Goal: Information Seeking & Learning: Learn about a topic

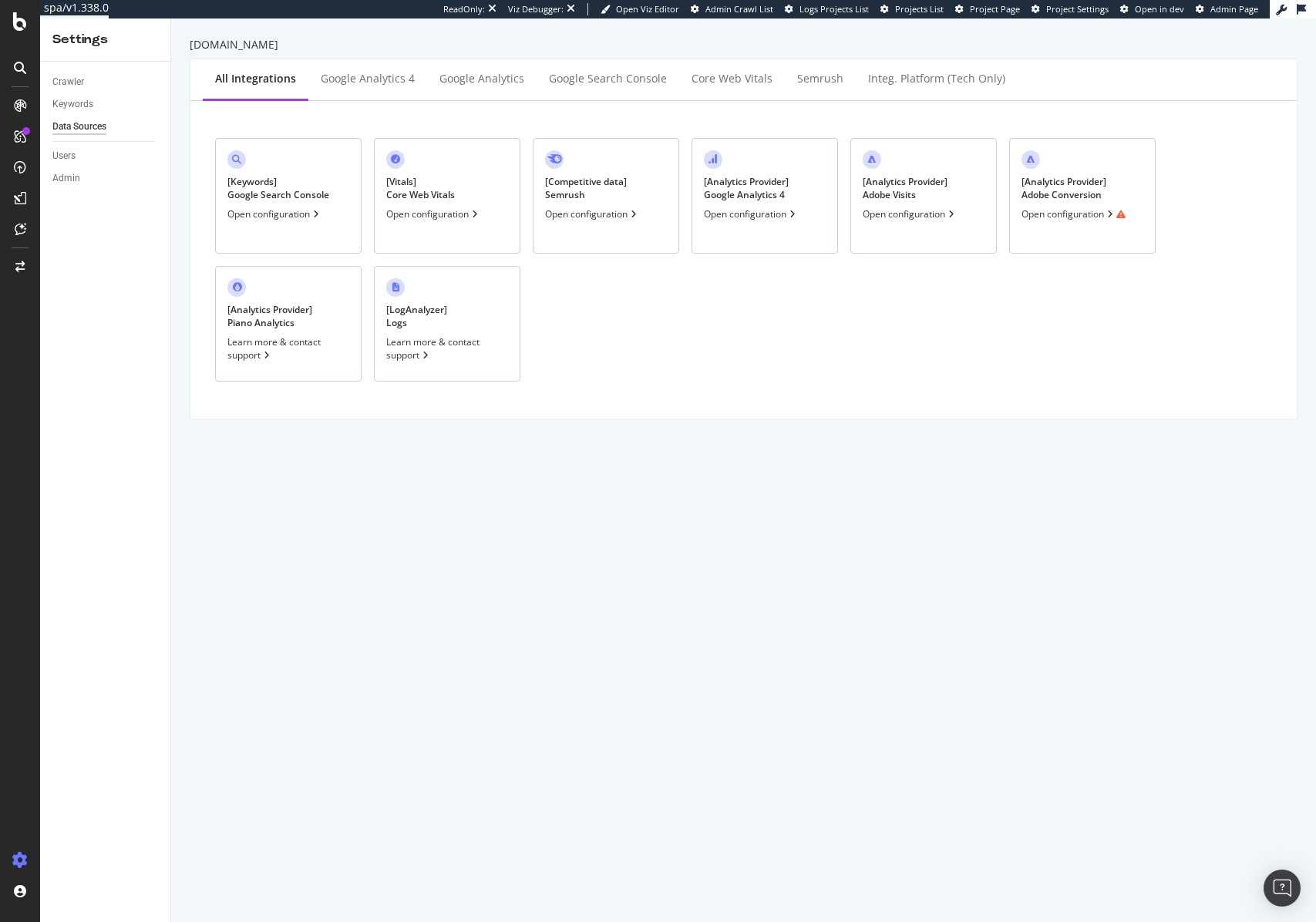
click at [962, 180] on div "[ Analytics Provider ] Adobe Visits Open configuration" at bounding box center [924, 196] width 147 height 116
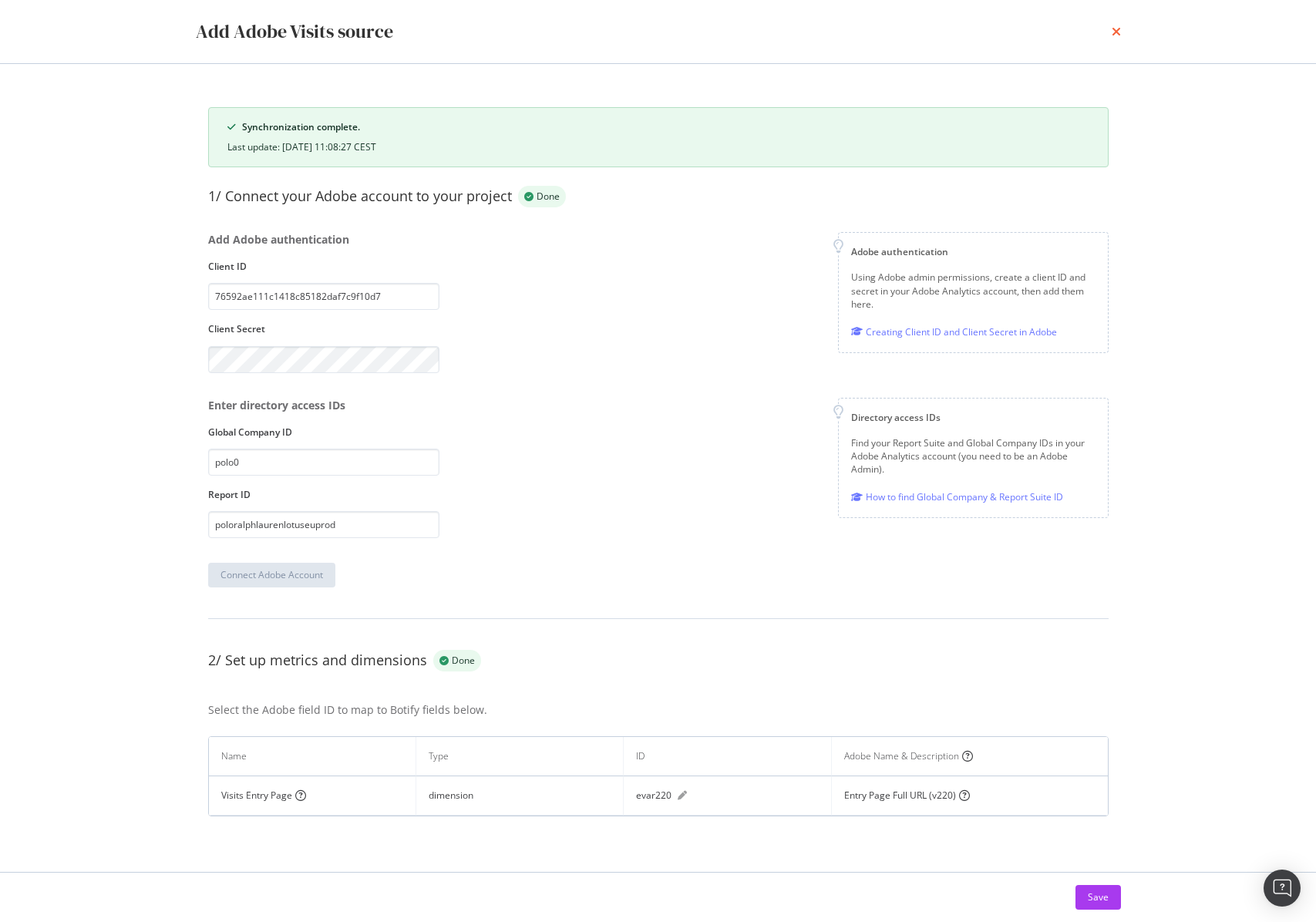
click at [1116, 31] on icon "times" at bounding box center [1116, 32] width 9 height 13
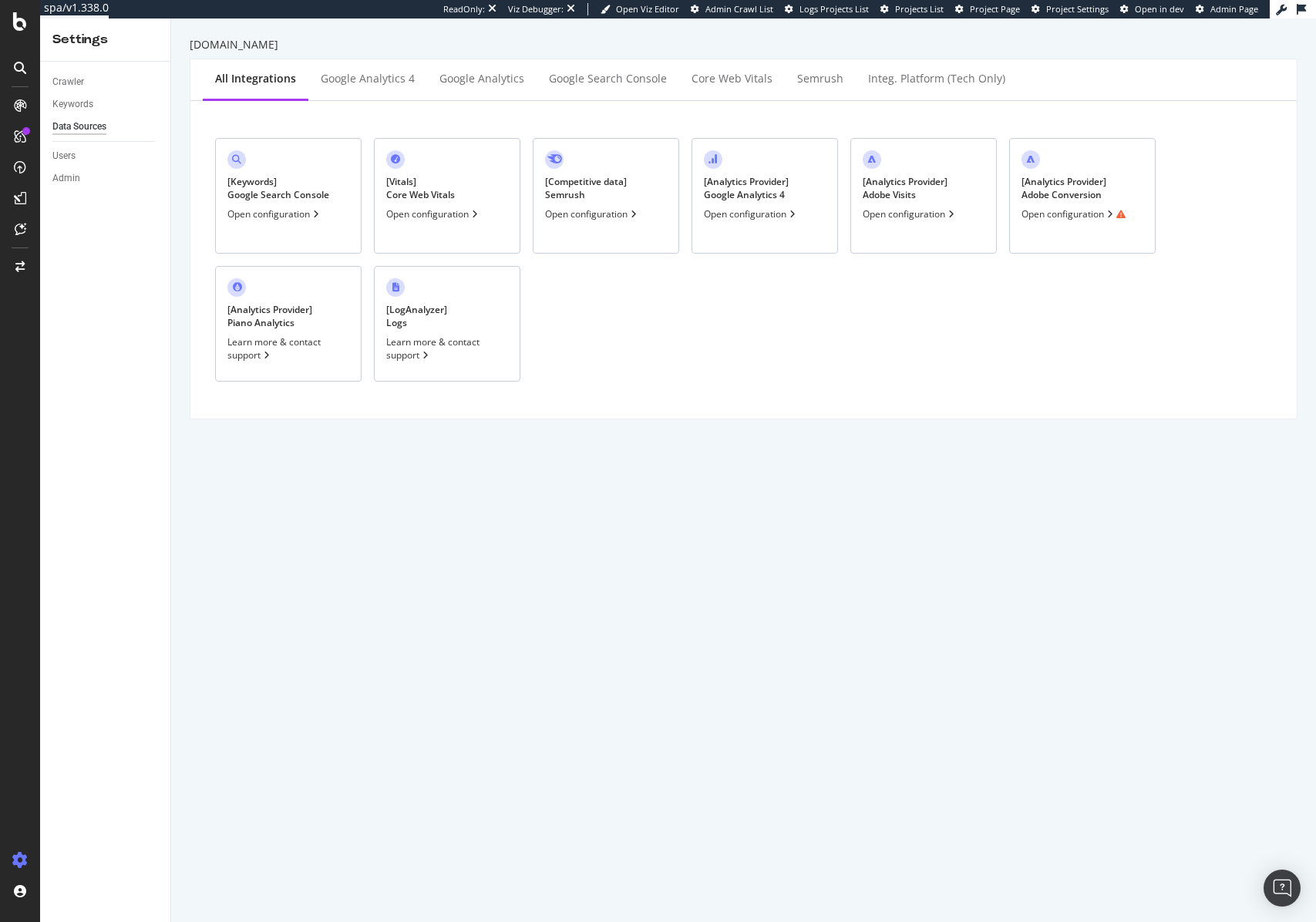
click at [1088, 161] on div "[ Analytics Provider ] Adobe Conversion Open configuration" at bounding box center [1082, 196] width 147 height 116
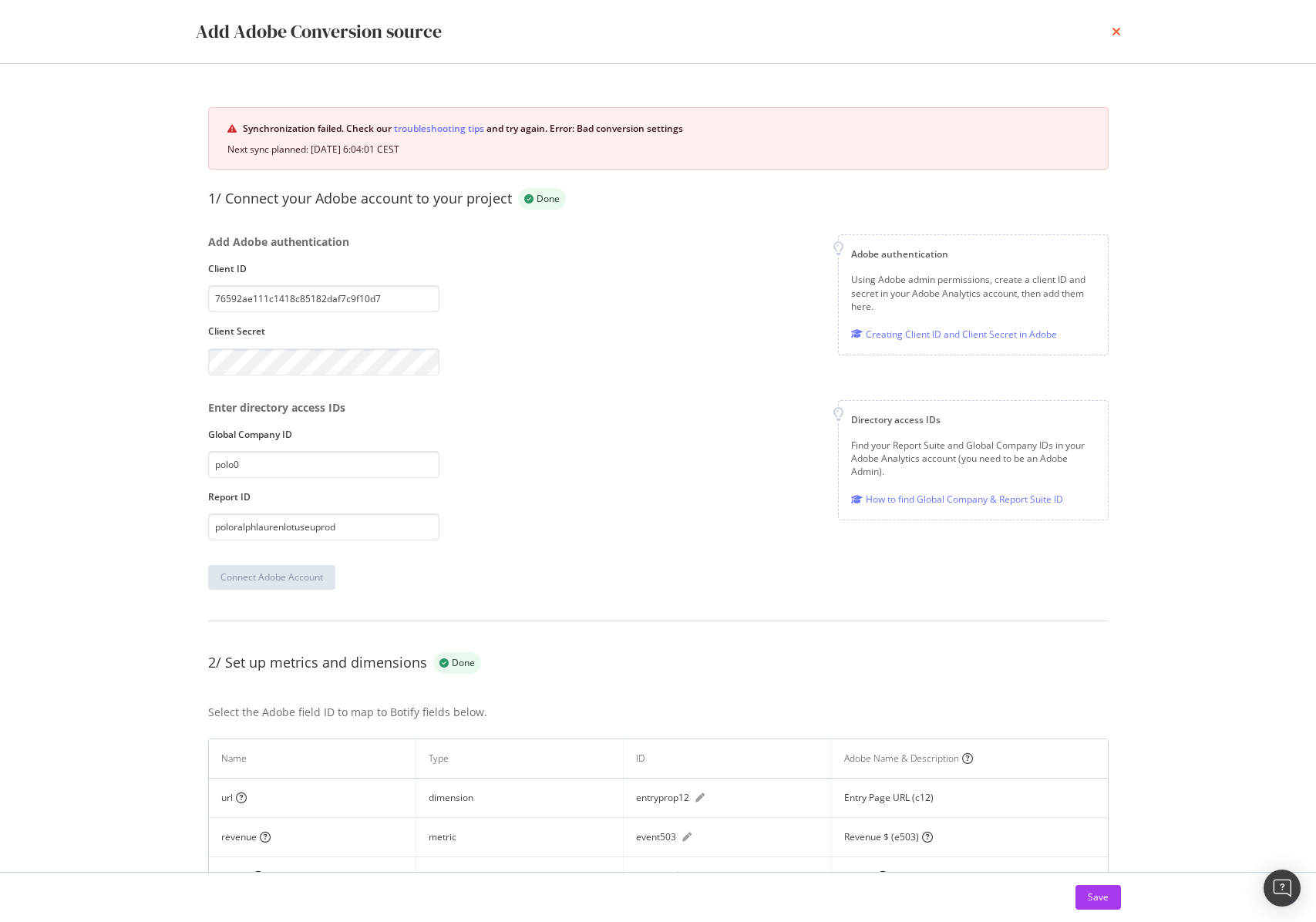
click at [1115, 34] on icon "times" at bounding box center [1116, 32] width 9 height 13
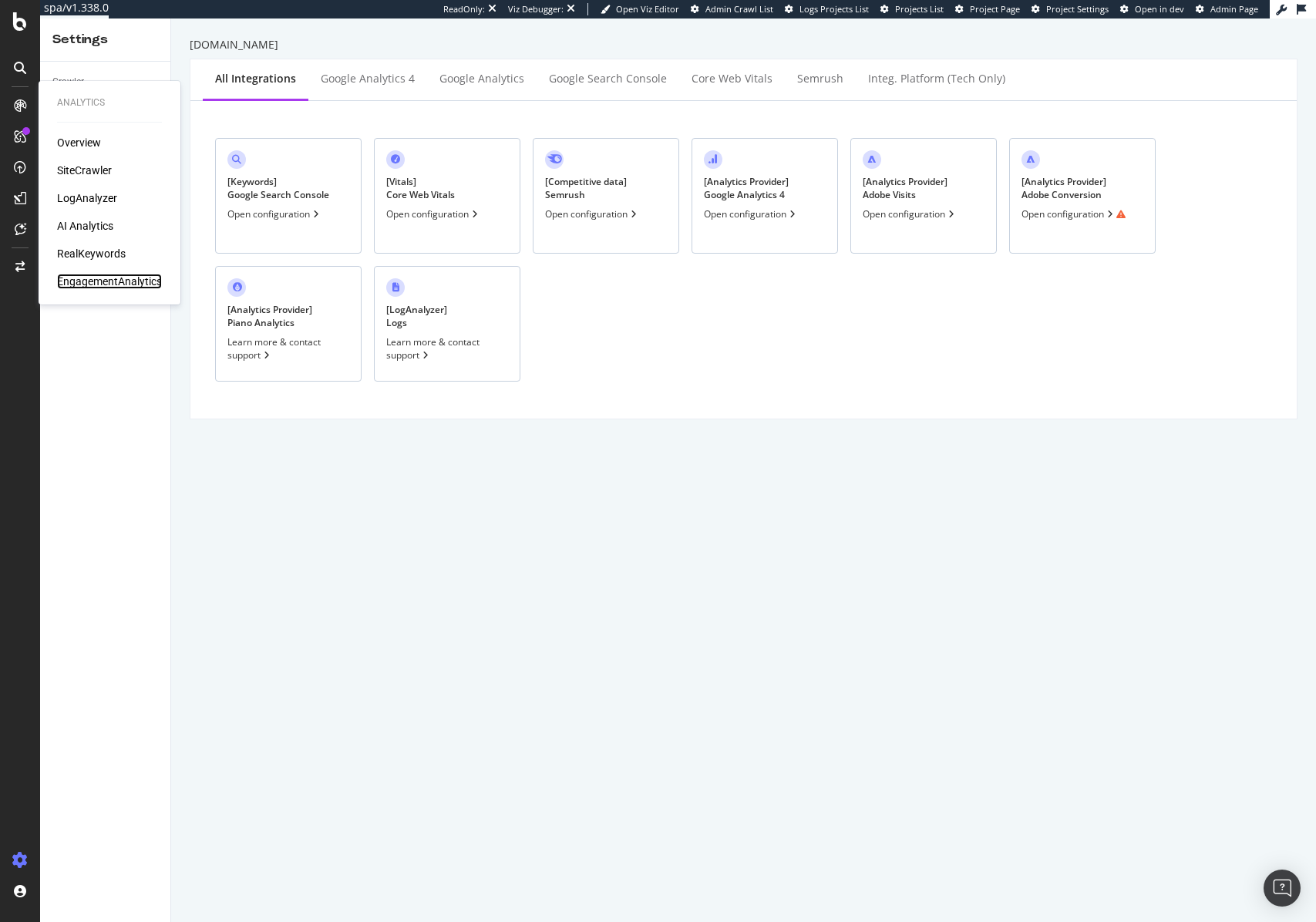
click at [101, 285] on div "EngagementAnalytics" at bounding box center [110, 281] width 105 height 15
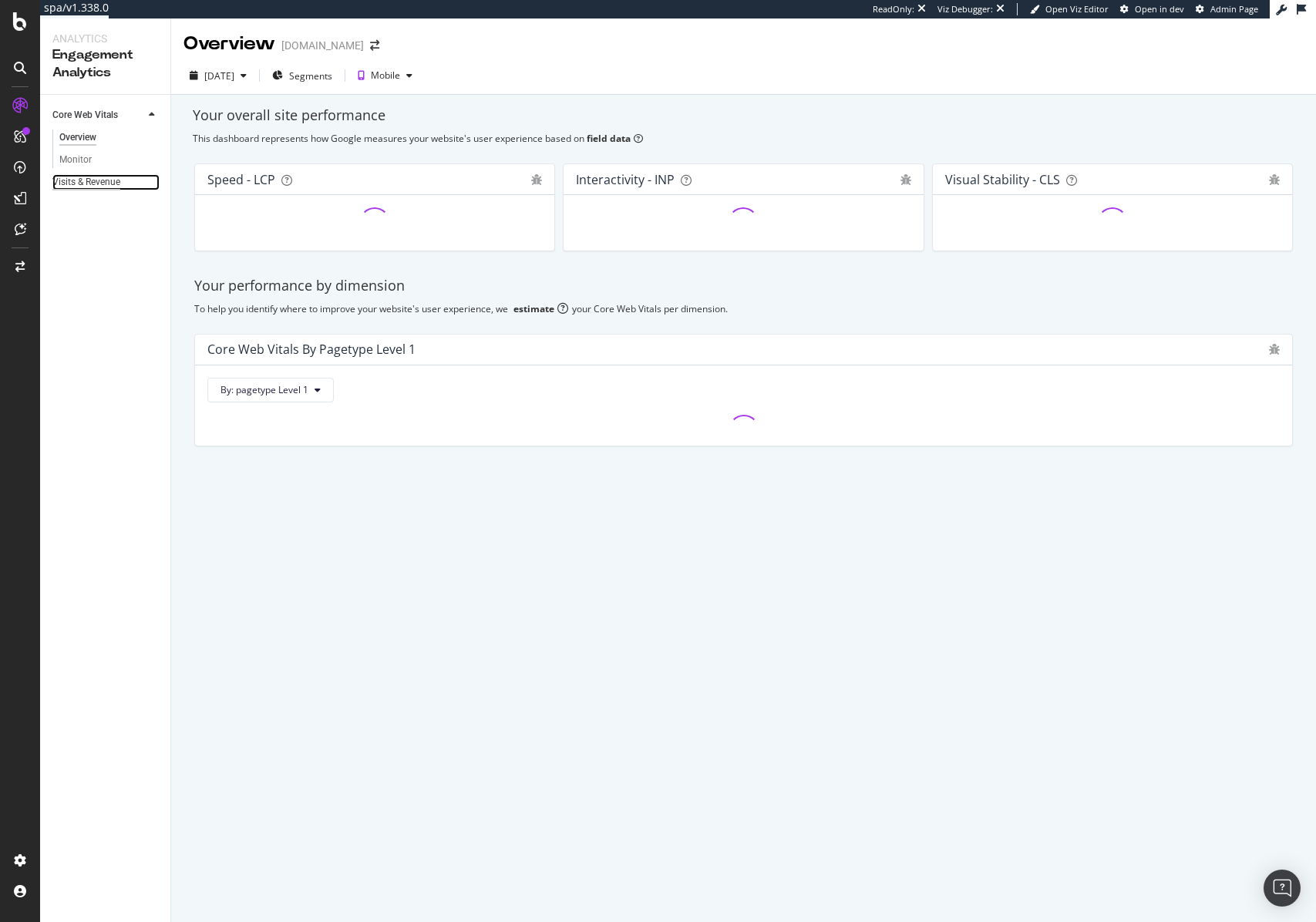
click at [95, 181] on div "Visits & Revenue" at bounding box center [86, 182] width 68 height 16
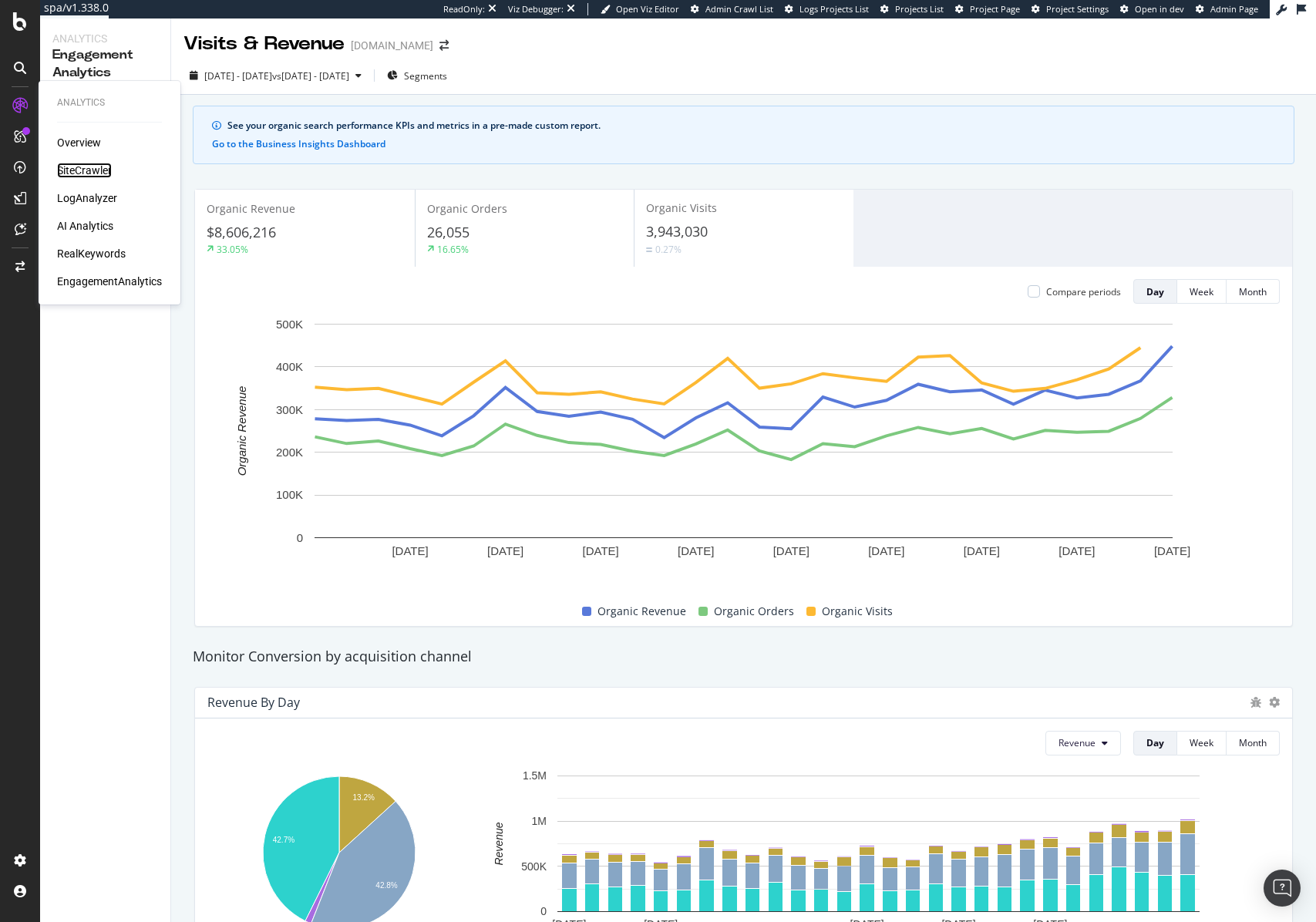
click at [85, 166] on div "SiteCrawler" at bounding box center [84, 170] width 54 height 15
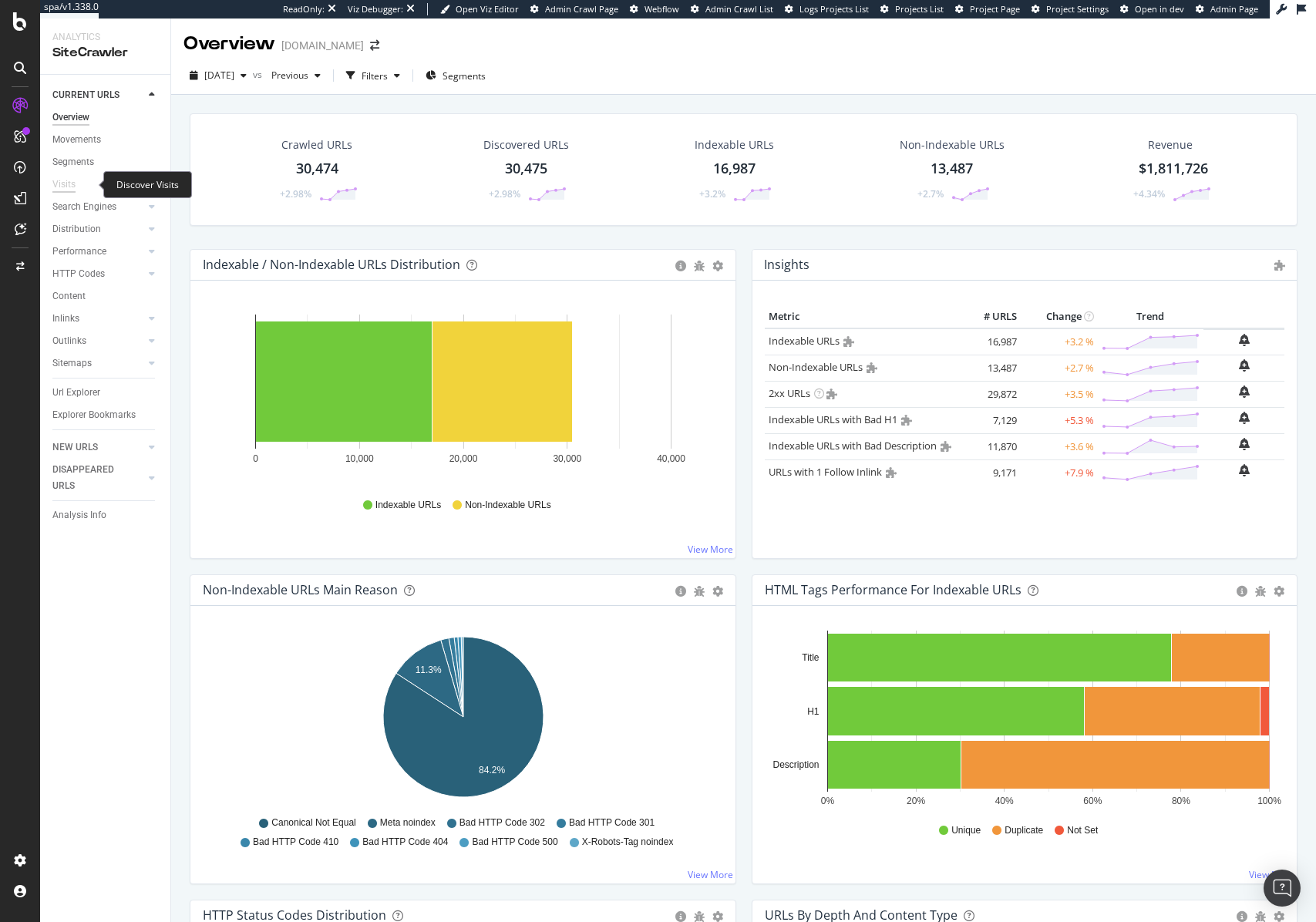
click at [71, 189] on div "Visits" at bounding box center [64, 185] width 24 height 16
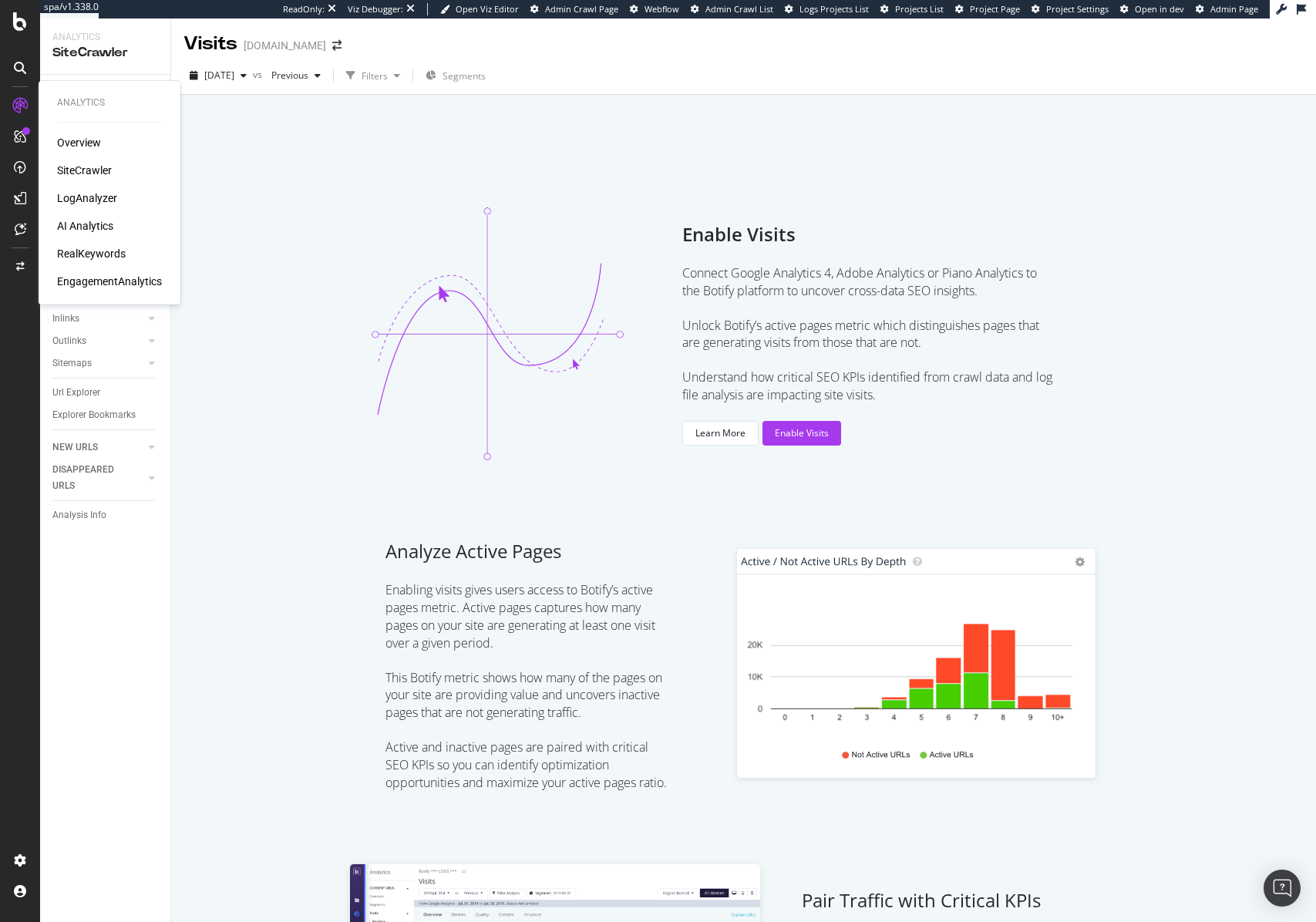
click at [90, 170] on div "SiteCrawler" at bounding box center [84, 170] width 54 height 15
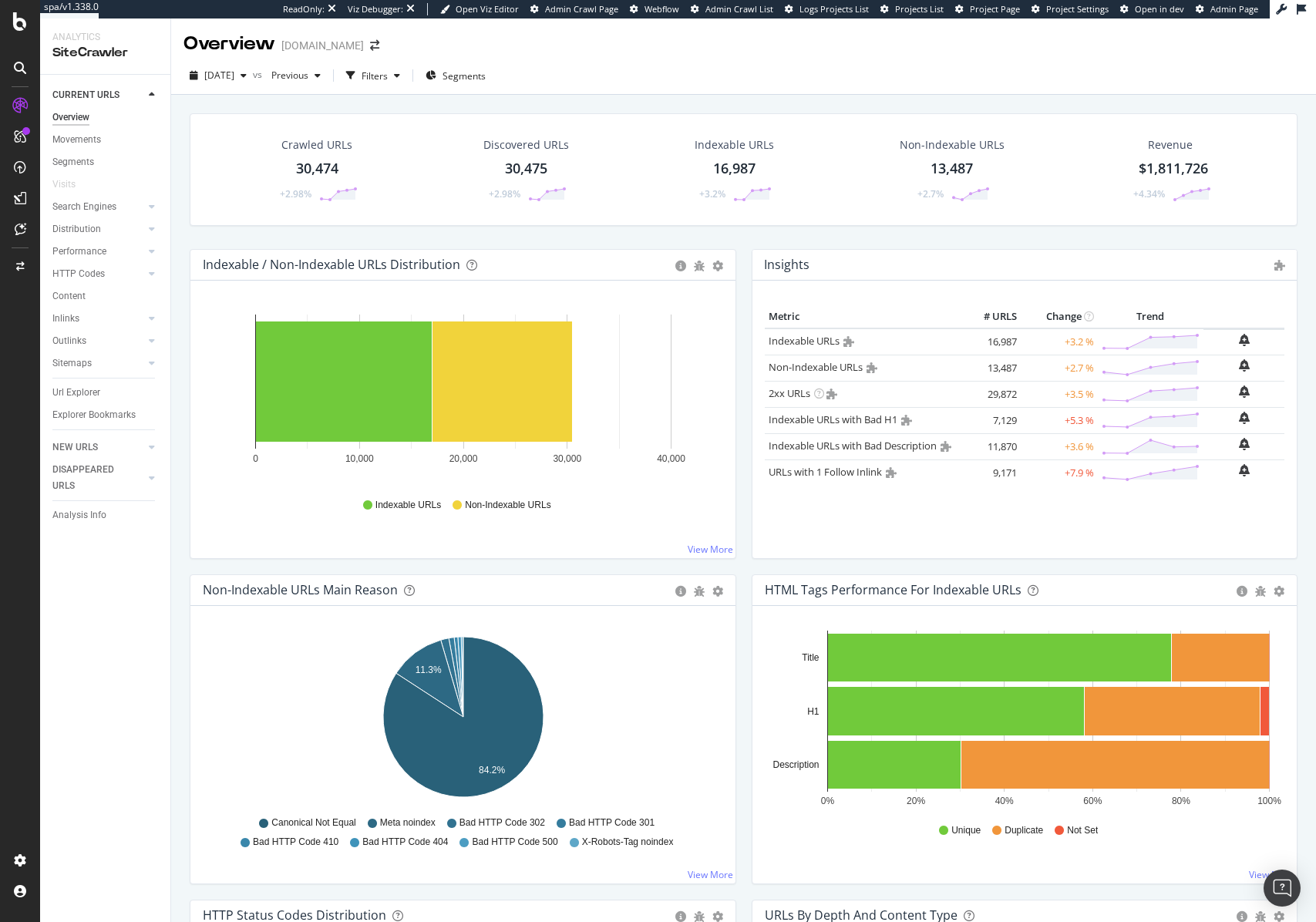
click at [597, 12] on span "Admin Crawl Page" at bounding box center [581, 8] width 73 height 12
click at [735, 5] on span "Admin Crawl List" at bounding box center [739, 8] width 68 height 12
click at [1076, 12] on span "Project Settings" at bounding box center [1077, 8] width 63 height 12
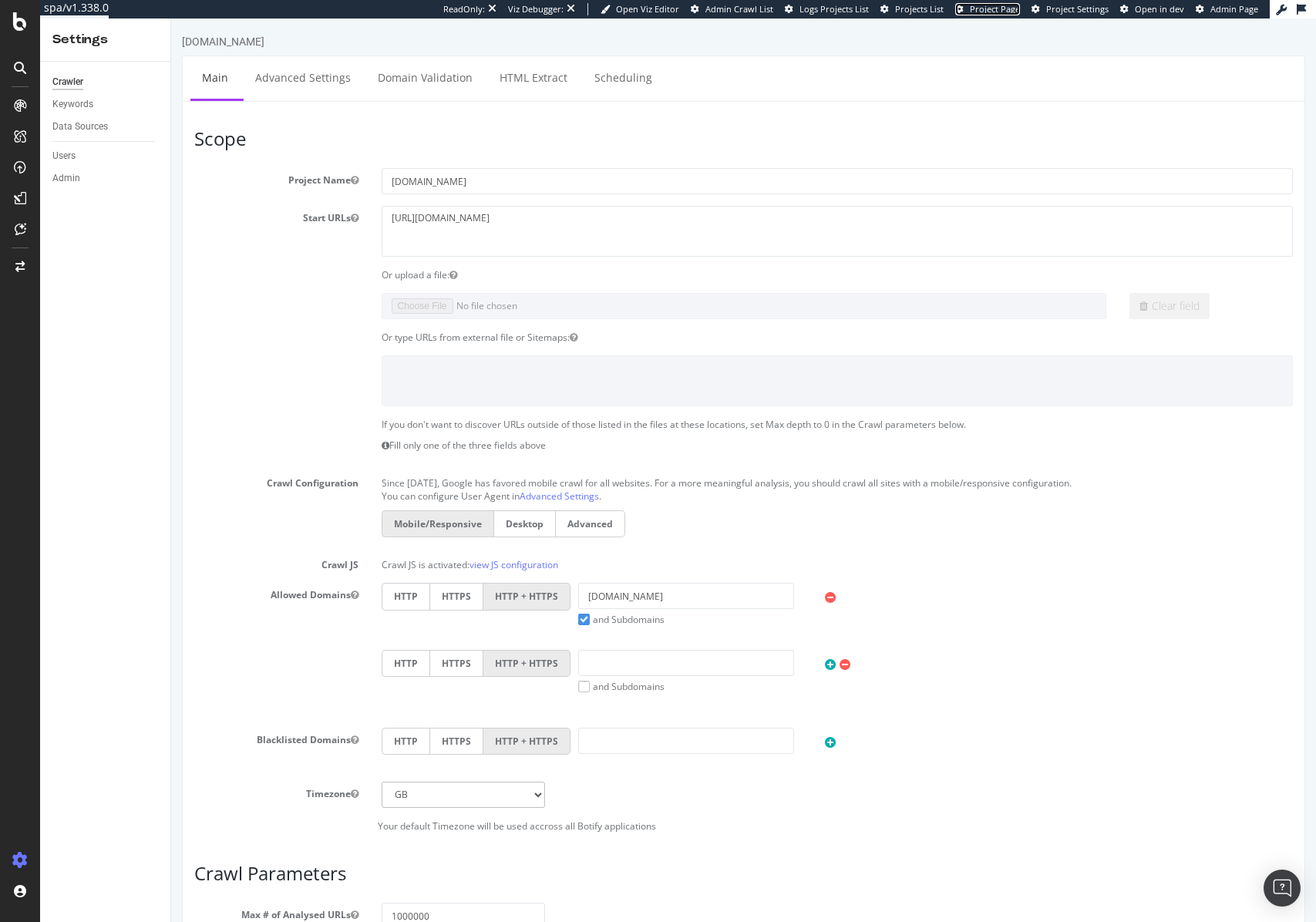
click at [1001, 8] on span "Project Page" at bounding box center [994, 8] width 50 height 12
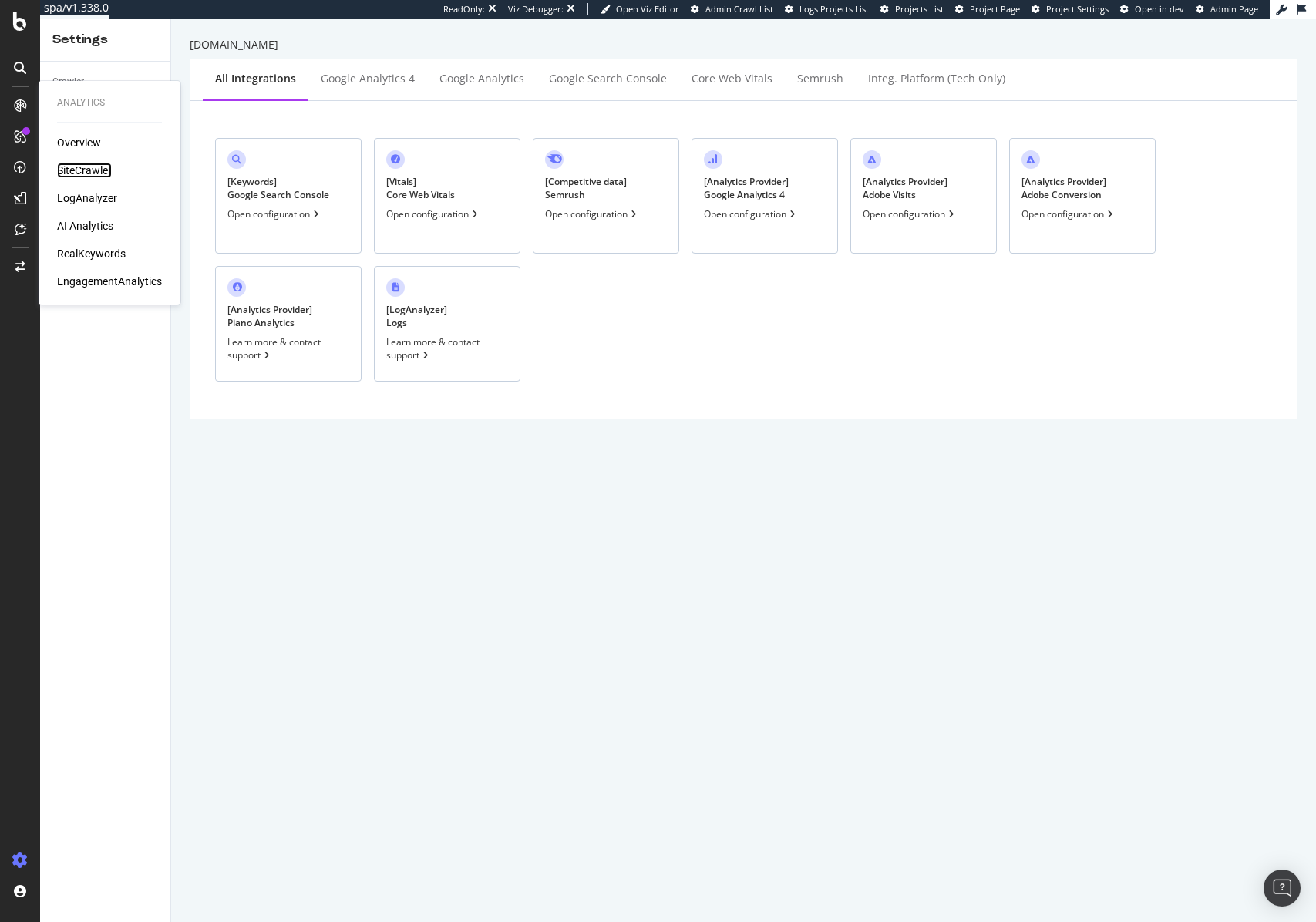
click at [89, 169] on div "SiteCrawler" at bounding box center [84, 170] width 54 height 15
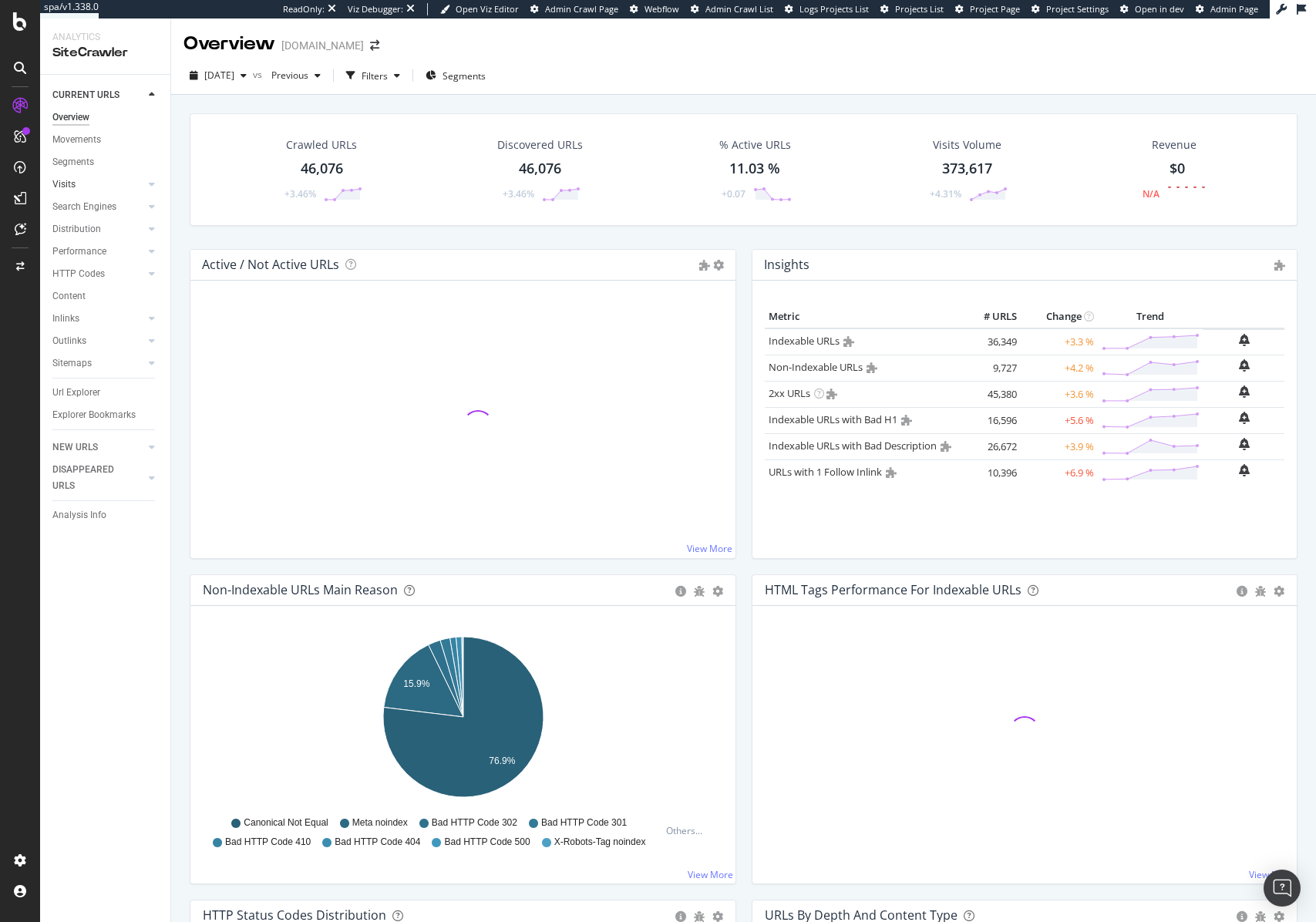
click at [82, 187] on link "Visits" at bounding box center [98, 185] width 92 height 16
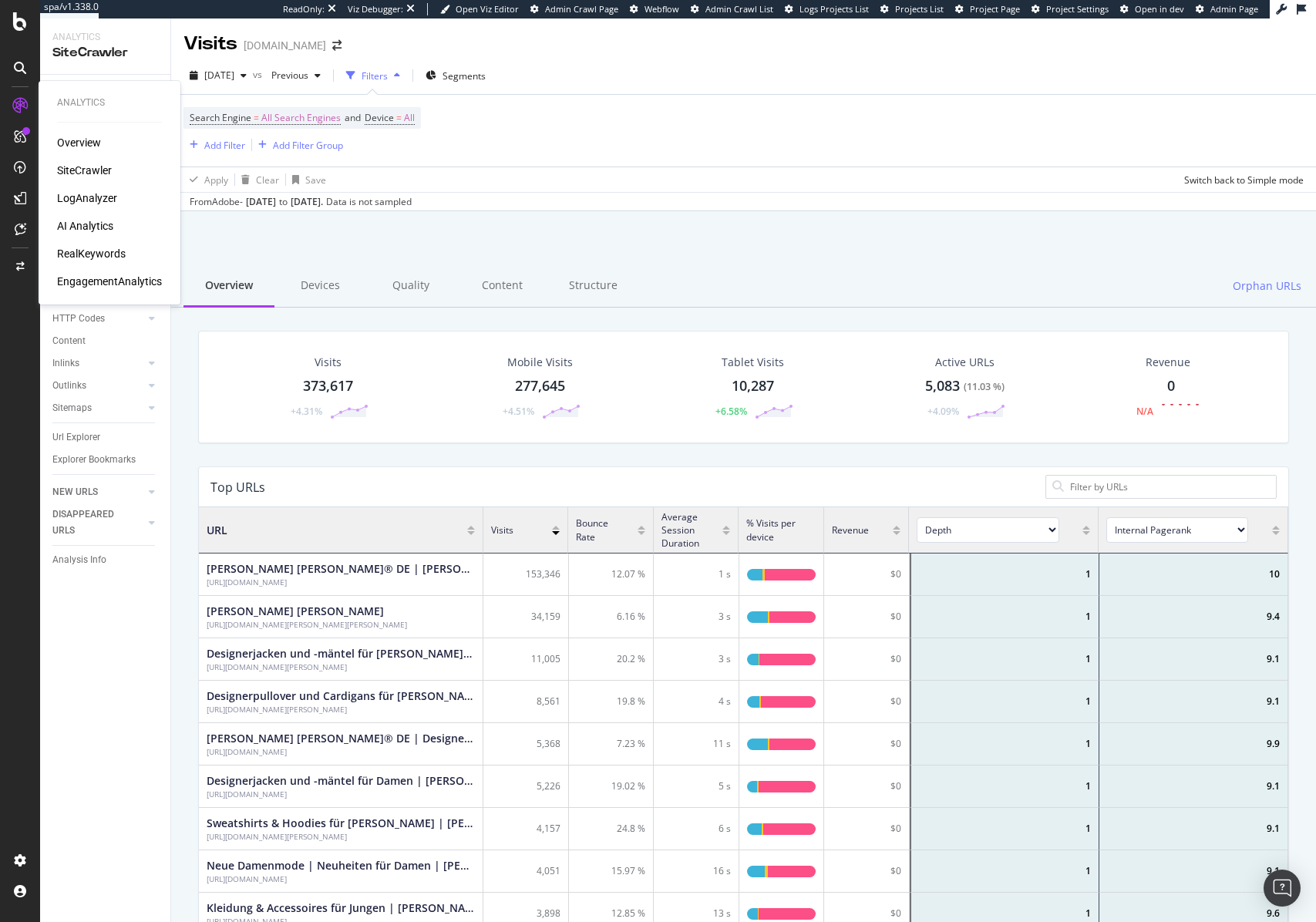
scroll to position [1, 1]
click at [108, 276] on div "EngagementAnalytics" at bounding box center [110, 281] width 105 height 15
